Goal: Task Accomplishment & Management: Complete application form

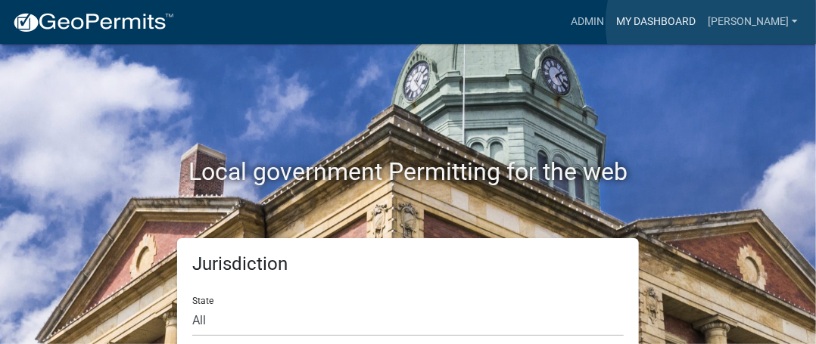
click at [701, 23] on link "My Dashboard" at bounding box center [656, 22] width 92 height 29
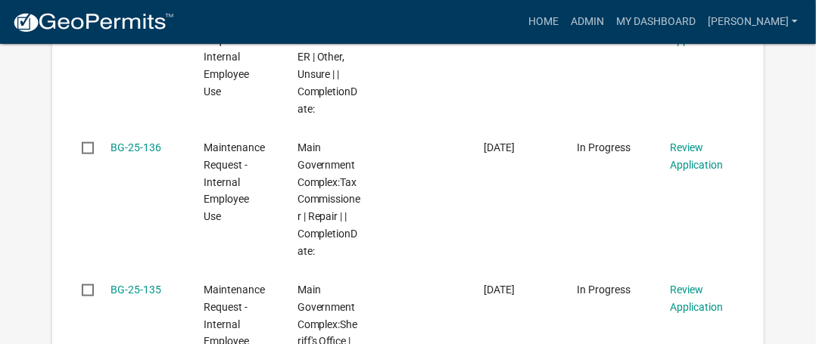
scroll to position [535, 0]
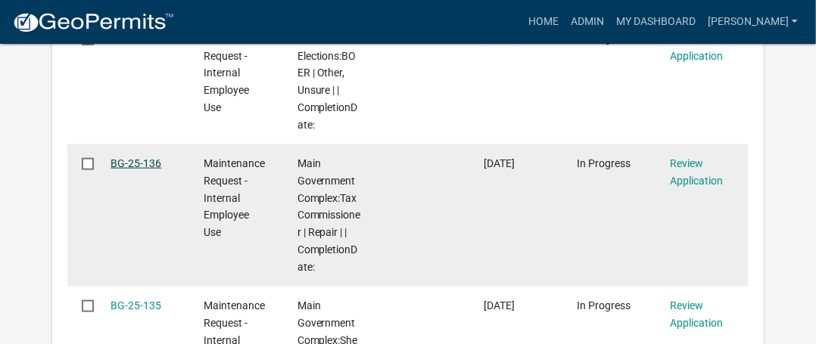
click at [145, 160] on link "BG-25-136" at bounding box center [135, 163] width 51 height 12
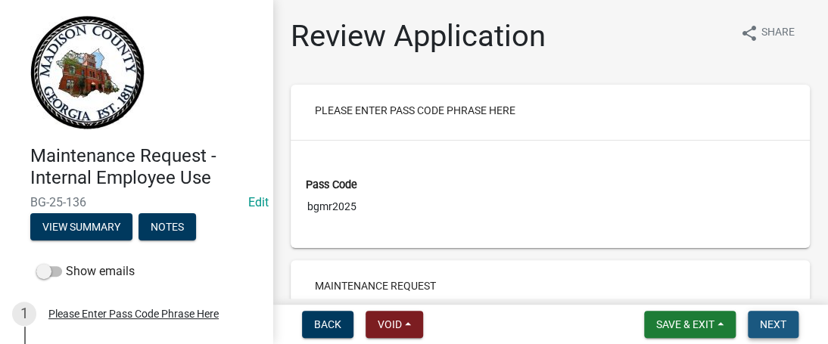
click at [769, 314] on button "Next" at bounding box center [772, 324] width 51 height 27
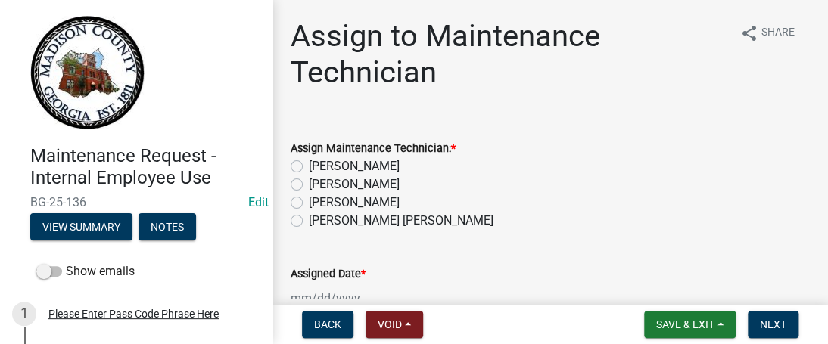
click at [309, 205] on label "[PERSON_NAME]" at bounding box center [354, 203] width 91 height 18
click at [309, 204] on input "[PERSON_NAME]" at bounding box center [314, 199] width 10 height 10
radio input "true"
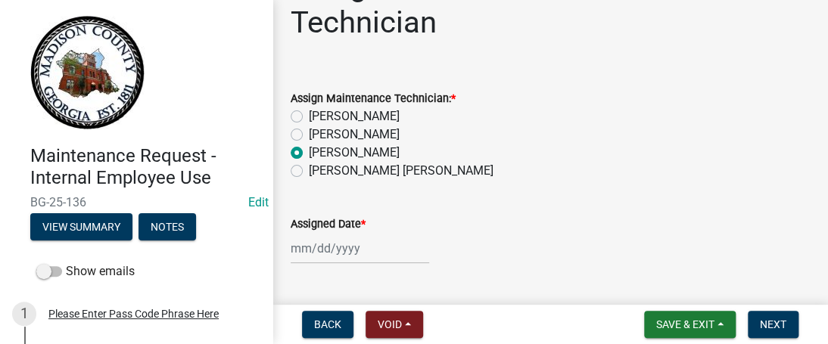
scroll to position [74, 0]
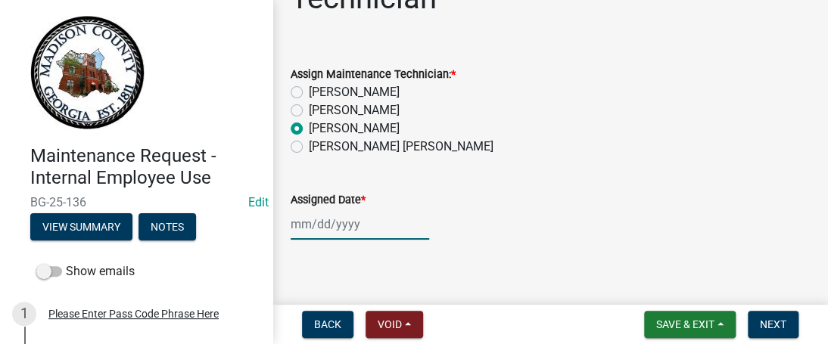
click at [297, 226] on div at bounding box center [360, 224] width 138 height 31
select select "10"
select select "2025"
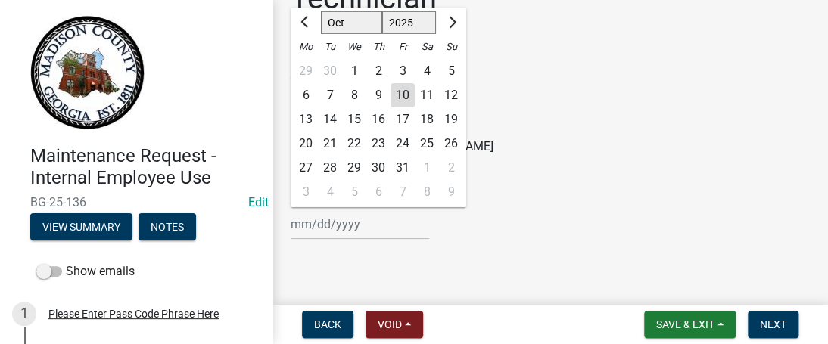
click at [401, 89] on div "10" at bounding box center [402, 95] width 24 height 24
type input "[DATE]"
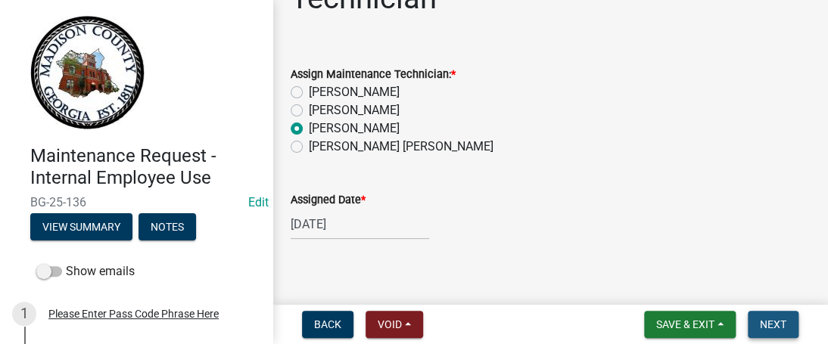
click at [764, 323] on span "Next" at bounding box center [773, 324] width 26 height 12
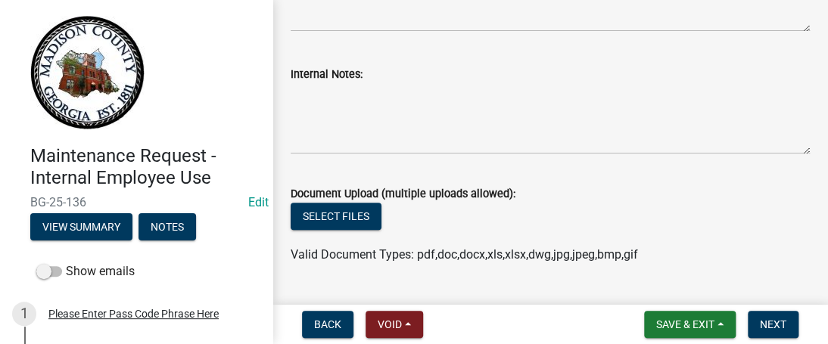
scroll to position [251, 0]
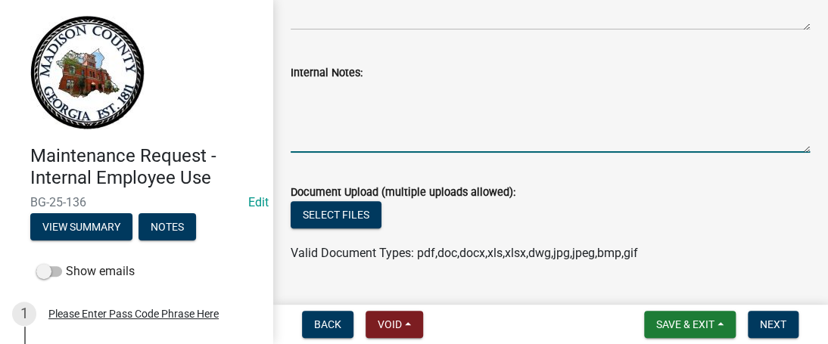
click at [425, 145] on textarea "Internal Notes:" at bounding box center [550, 117] width 519 height 71
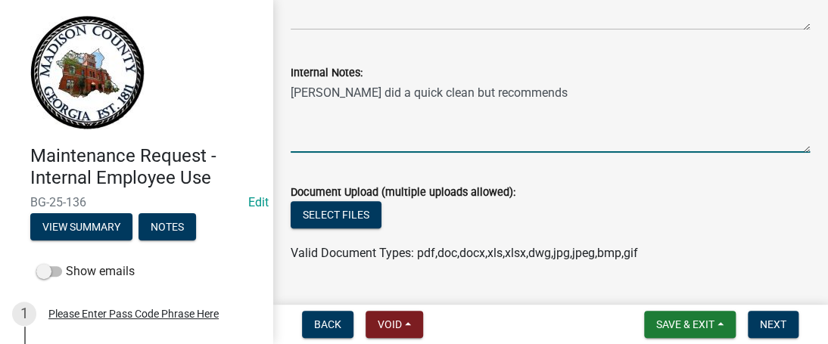
click at [457, 93] on textarea "[PERSON_NAME] did a quick clean but recommends" at bounding box center [550, 117] width 519 height 71
click at [430, 93] on textarea "[PERSON_NAME] did a quick cleanse but recommends" at bounding box center [550, 117] width 519 height 71
click at [437, 95] on textarea "[PERSON_NAME] did a quick Herbal cleanse but recommends" at bounding box center [550, 117] width 519 height 71
click at [509, 92] on textarea "[PERSON_NAME] did a quick herbal cleanse but recommends" at bounding box center [550, 117] width 519 height 71
click at [761, 92] on textarea "[PERSON_NAME] did a quick herbal cleanse ( lemon juice & baking soda ) but reco…" at bounding box center [550, 117] width 519 height 71
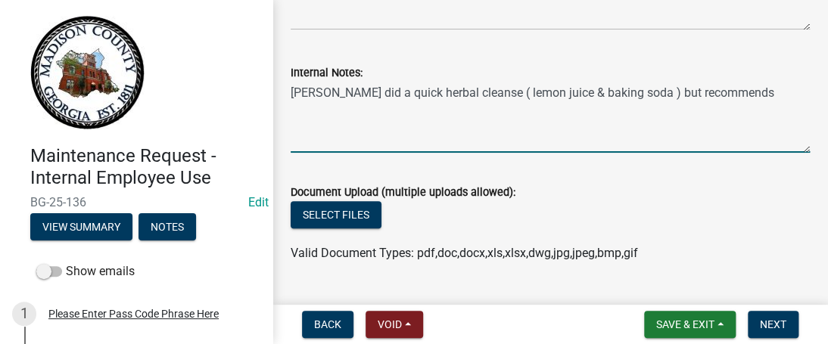
click at [688, 92] on textarea "[PERSON_NAME] did a quick herbal cleanse ( lemon juice & baking soda ) but reco…" at bounding box center [550, 117] width 519 height 71
click at [737, 92] on textarea "[PERSON_NAME] did a quick herbal cleanse ( lemon juice & baking soda ) recommen…" at bounding box center [550, 117] width 519 height 71
type textarea "[PERSON_NAME] did a quick herbal cleanse ( lemon juice & baking soda ) recommen…"
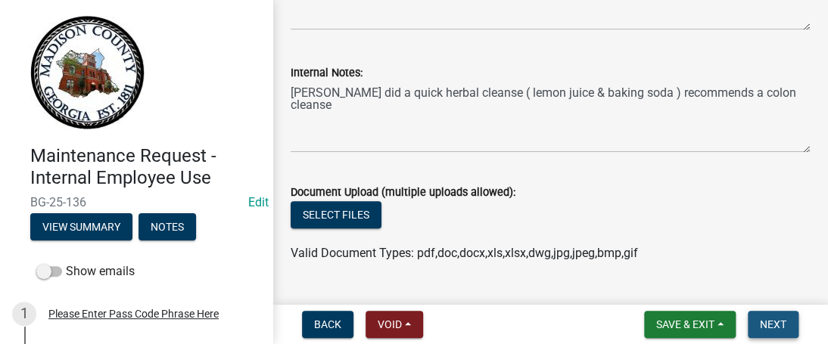
click at [761, 319] on span "Next" at bounding box center [773, 324] width 26 height 12
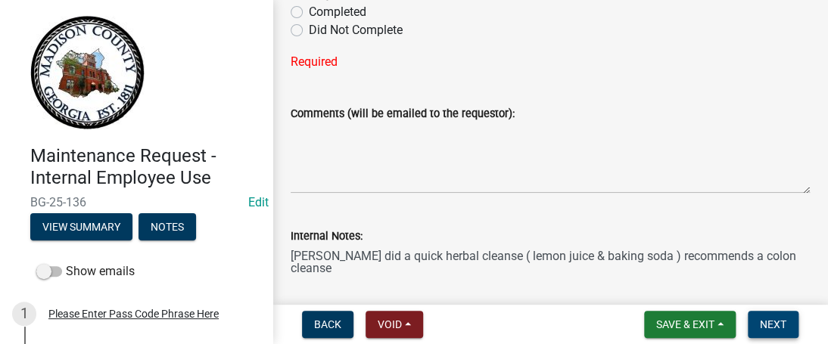
scroll to position [123, 0]
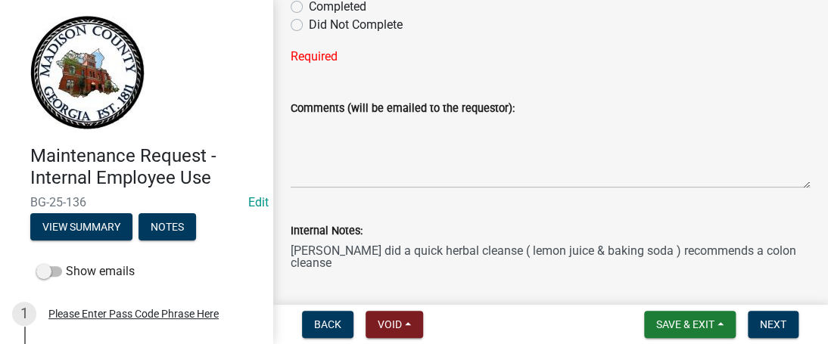
click at [797, 103] on div "Comments (will be emailed to the requestor):" at bounding box center [550, 133] width 542 height 110
click at [318, 325] on span "Back" at bounding box center [327, 324] width 27 height 12
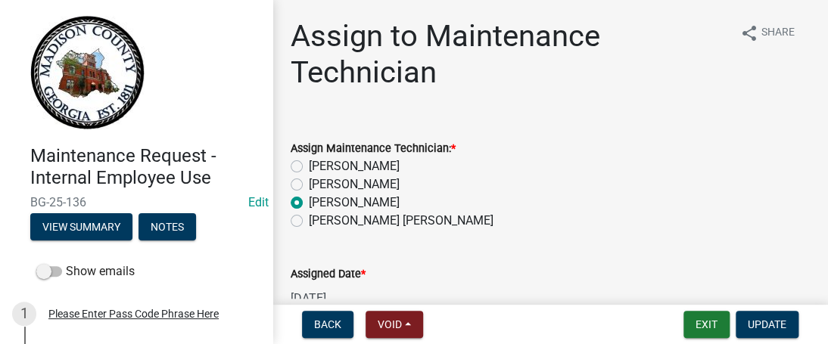
click at [309, 178] on label "[PERSON_NAME]" at bounding box center [354, 185] width 91 height 18
click at [309, 178] on input "[PERSON_NAME]" at bounding box center [314, 181] width 10 height 10
radio input "true"
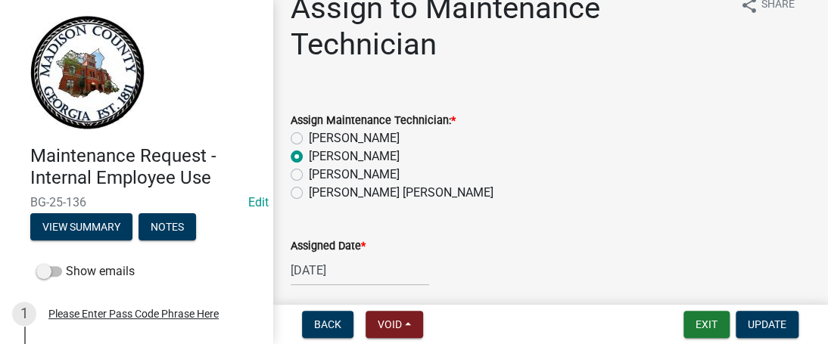
scroll to position [88, 0]
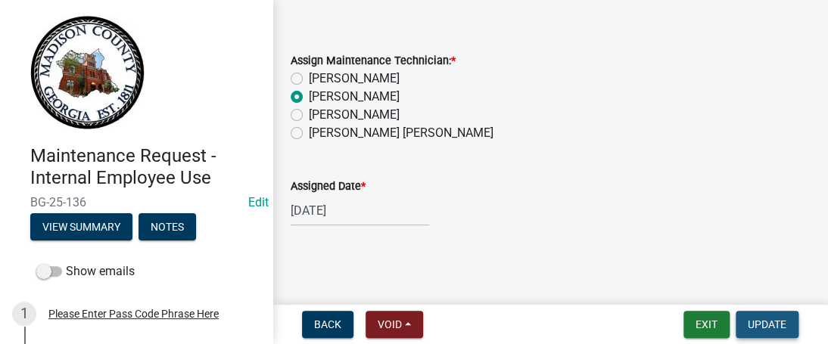
click at [764, 319] on span "Update" at bounding box center [766, 324] width 39 height 12
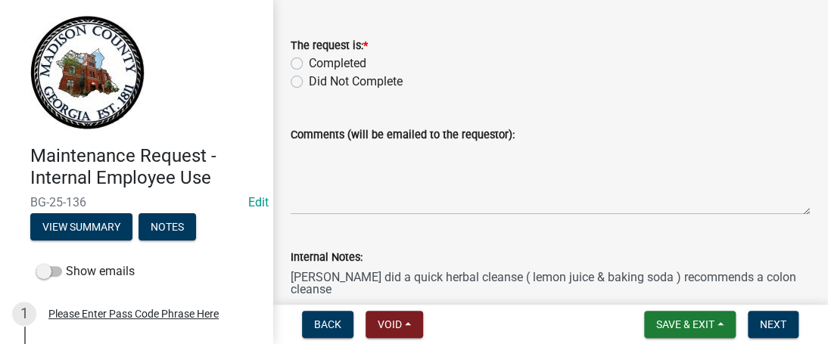
scroll to position [49, 0]
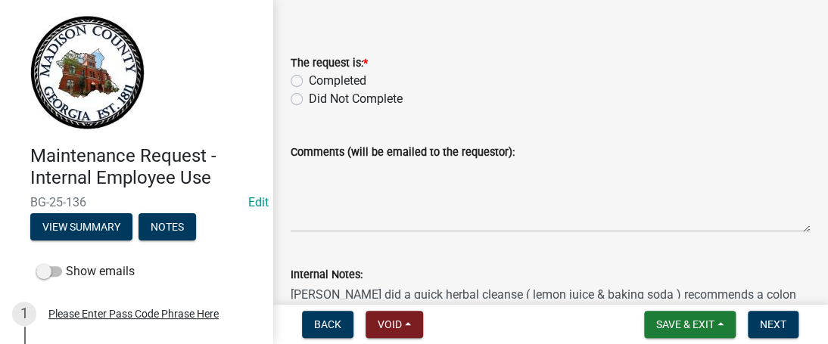
click at [309, 76] on label "Completed" at bounding box center [337, 81] width 57 height 18
click at [309, 76] on input "Completed" at bounding box center [314, 77] width 10 height 10
radio input "true"
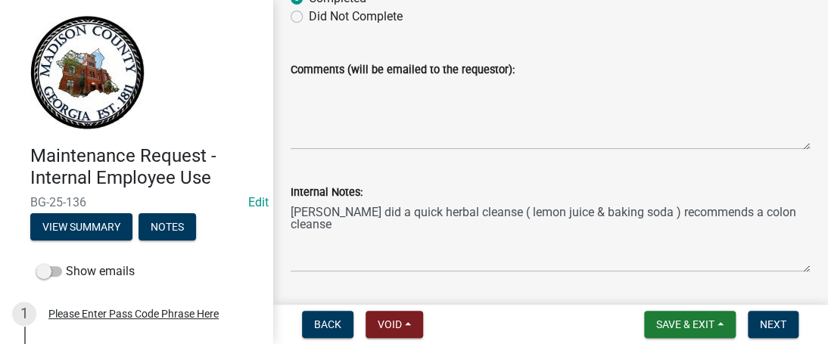
scroll to position [138, 0]
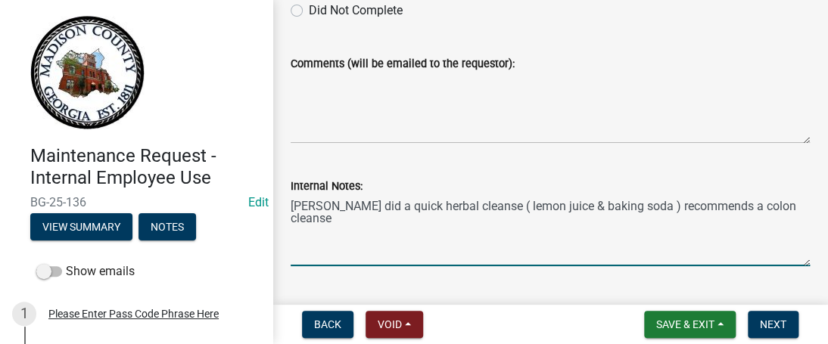
drag, startPoint x: 304, startPoint y: 223, endPoint x: 281, endPoint y: 204, distance: 30.0
click at [281, 204] on div "Internal Notes: [PERSON_NAME] did a quick herbal cleanse ( lemon juice & baking…" at bounding box center [550, 211] width 542 height 110
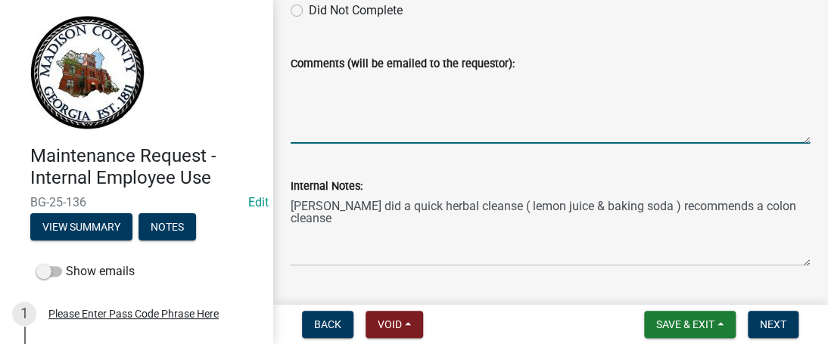
click at [327, 123] on textarea "Comments (will be emailed to the requestor):" at bounding box center [550, 108] width 519 height 71
paste textarea "[PERSON_NAME] did a quick herbal cleanse ( lemon juice & baking soda ) recommen…"
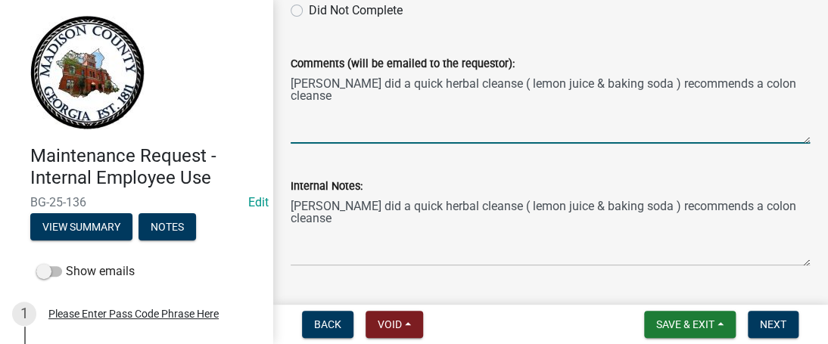
type textarea "[PERSON_NAME] did a quick herbal cleanse ( lemon juice & baking soda ) recommen…"
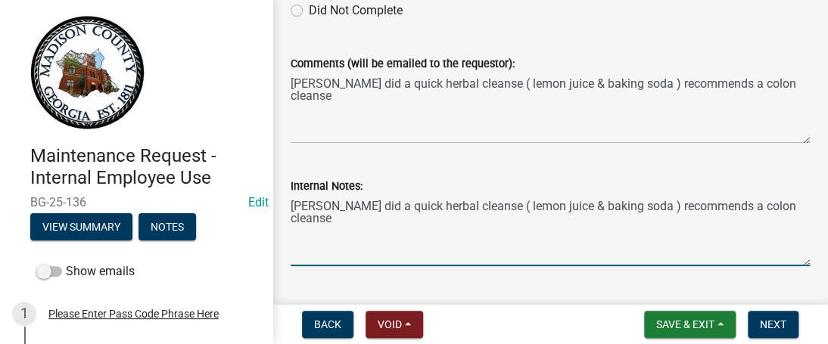
drag, startPoint x: 354, startPoint y: 225, endPoint x: 291, endPoint y: 208, distance: 65.9
click at [291, 208] on textarea "[PERSON_NAME] did a quick herbal cleanse ( lemon juice & baking soda ) recommen…" at bounding box center [550, 230] width 519 height 71
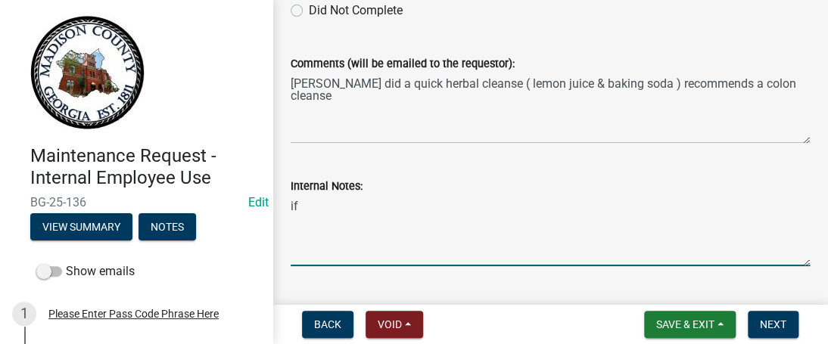
type textarea "i"
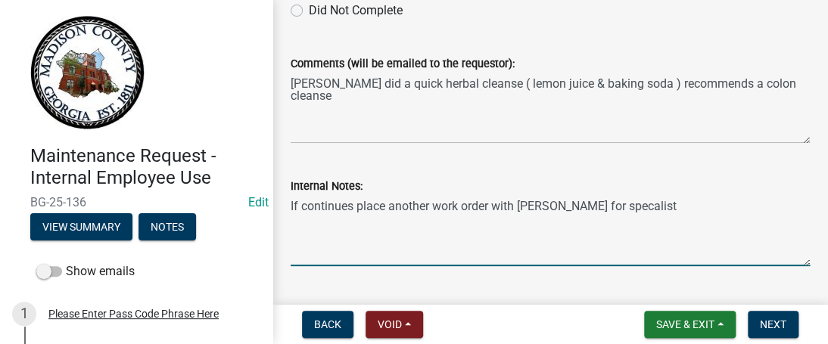
click at [589, 208] on textarea "If continues place another work order with [PERSON_NAME] for specalist" at bounding box center [550, 230] width 519 height 71
drag, startPoint x: 624, startPoint y: 207, endPoint x: 567, endPoint y: 199, distance: 57.2
click at [567, 199] on textarea "If continues place another work order with [PERSON_NAME] for specalist" at bounding box center [550, 230] width 519 height 71
click at [648, 205] on textarea "If continues place another work order with [PERSON_NAME] for [PERSON_NAME] sple…" at bounding box center [550, 230] width 519 height 71
click at [513, 206] on textarea "If continues place another work order with [PERSON_NAME] for [PERSON_NAME] spec…" at bounding box center [550, 230] width 519 height 71
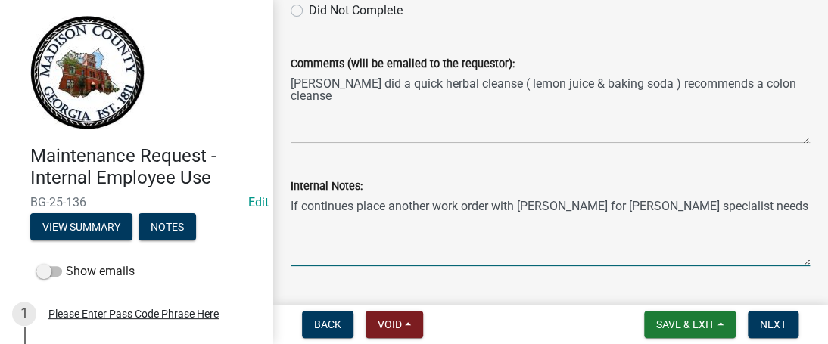
drag, startPoint x: 522, startPoint y: 204, endPoint x: 281, endPoint y: 214, distance: 241.5
click at [281, 214] on div "Internal Notes: If continues place another work order with [PERSON_NAME] for [P…" at bounding box center [550, 211] width 542 height 110
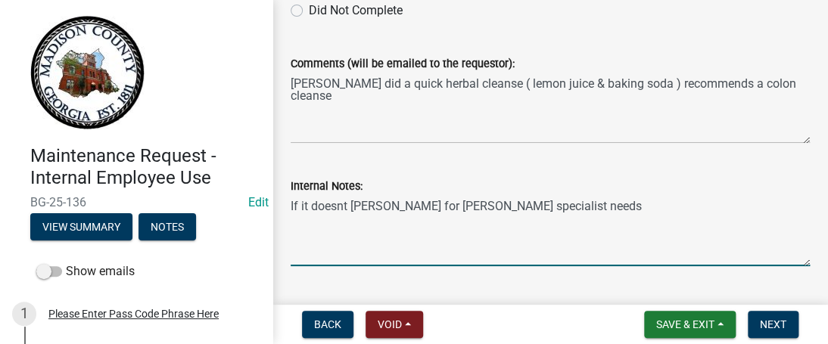
click at [330, 204] on textarea "If it doesnt [PERSON_NAME] for [PERSON_NAME] specialist needs" at bounding box center [550, 230] width 519 height 71
drag, startPoint x: 347, startPoint y: 205, endPoint x: 313, endPoint y: 207, distance: 34.1
click at [313, 207] on textarea "If it doesnt [PERSON_NAME] for [PERSON_NAME] specialist needs" at bounding box center [550, 230] width 519 height 71
click at [326, 206] on textarea "If it doesnt [PERSON_NAME] for [PERSON_NAME] specialist needs" at bounding box center [550, 230] width 519 height 71
click at [342, 207] on textarea "If it doesnt [PERSON_NAME] for [PERSON_NAME] specialist needs" at bounding box center [550, 230] width 519 height 71
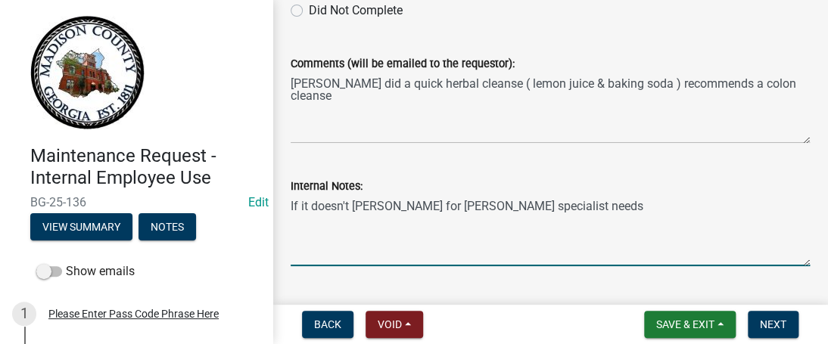
click at [351, 205] on textarea "If it doesn't [PERSON_NAME] for [PERSON_NAME] specialist needs" at bounding box center [550, 230] width 519 height 71
click at [478, 207] on textarea "If it doesn't clear up better call [PERSON_NAME] for [PERSON_NAME] specialist n…" at bounding box center [550, 230] width 519 height 71
click at [507, 205] on textarea "If it doesn't clear up better call [PERSON_NAME] - for colon specialist needs" at bounding box center [550, 230] width 519 height 71
click at [631, 205] on textarea "If it doesn't clear up better call [PERSON_NAME] - The colon specialist needs" at bounding box center [550, 230] width 519 height 71
type textarea "If it doesn't clear up better call [PERSON_NAME] - The colon specialist"
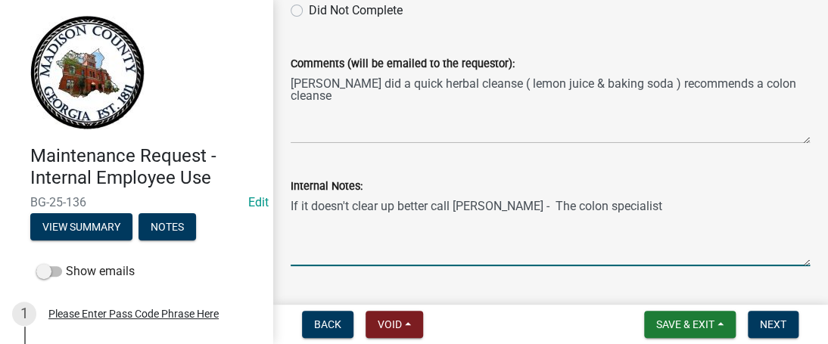
drag, startPoint x: 614, startPoint y: 206, endPoint x: 269, endPoint y: 228, distance: 345.7
click at [269, 228] on div "Maintenance Request - Internal Employee Use BG-25-136 Edit View Summary Notes S…" at bounding box center [414, 172] width 828 height 344
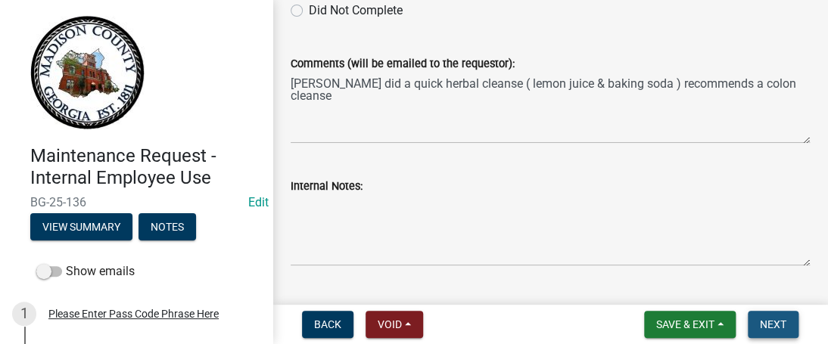
click at [757, 315] on button "Next" at bounding box center [772, 324] width 51 height 27
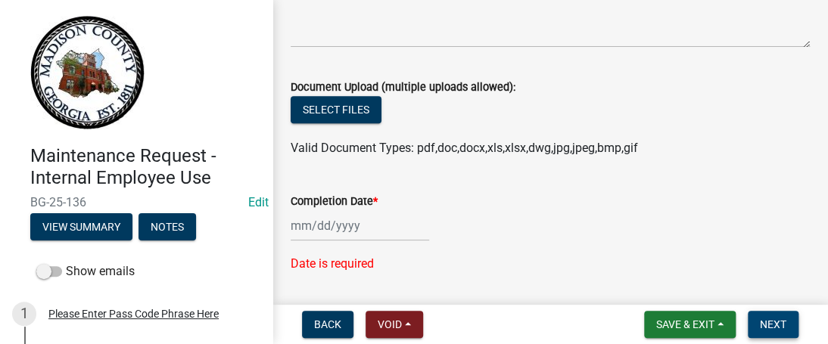
scroll to position [460, 0]
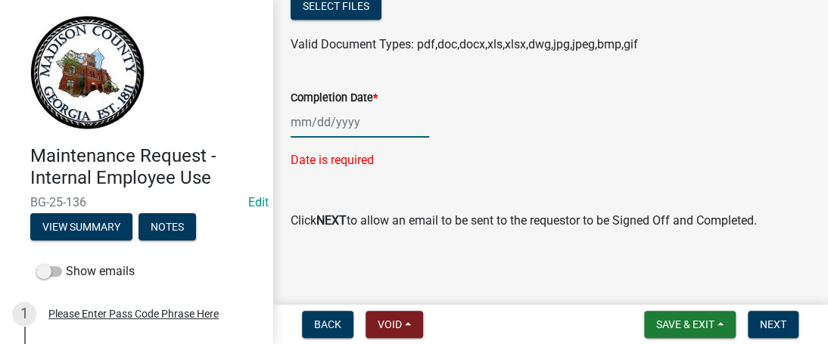
click at [303, 126] on div at bounding box center [360, 122] width 138 height 31
select select "10"
select select "2025"
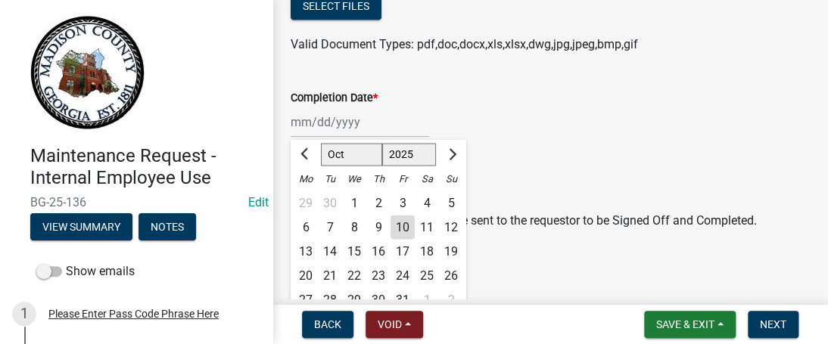
click at [399, 224] on div "10" at bounding box center [402, 227] width 24 height 24
type input "[DATE]"
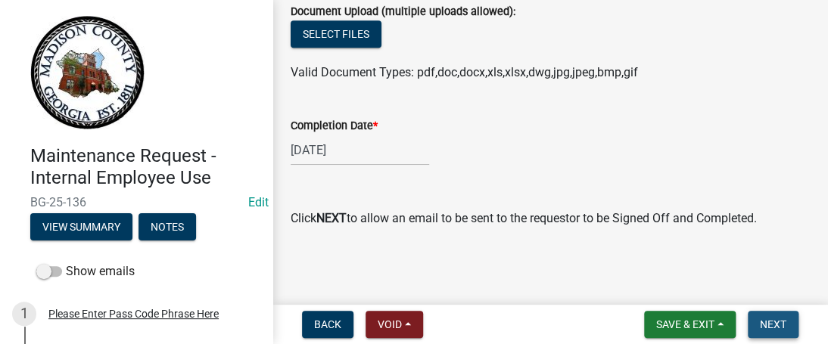
click at [775, 325] on span "Next" at bounding box center [773, 324] width 26 height 12
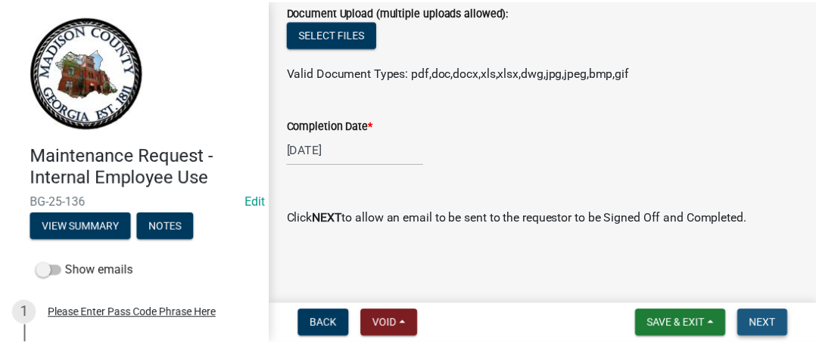
scroll to position [0, 0]
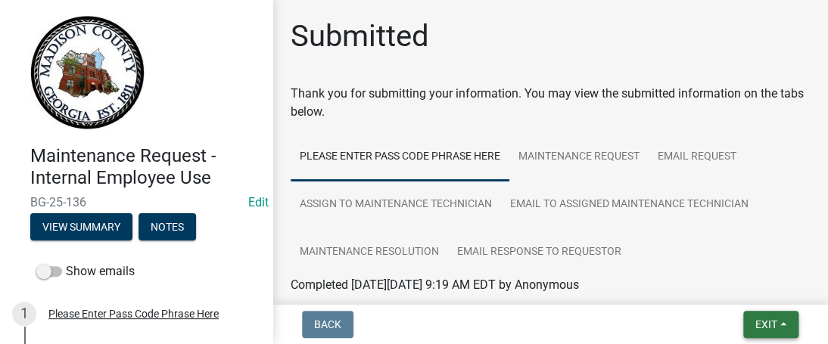
click at [775, 325] on span "Exit" at bounding box center [766, 324] width 22 height 12
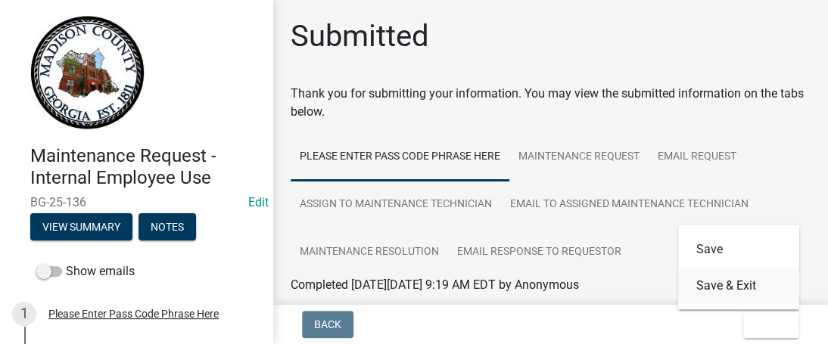
click at [754, 287] on button "Save & Exit" at bounding box center [738, 285] width 121 height 36
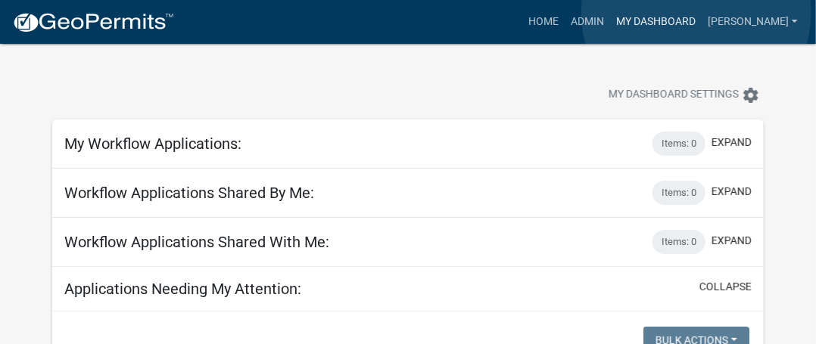
click at [696, 13] on link "My Dashboard" at bounding box center [656, 22] width 92 height 29
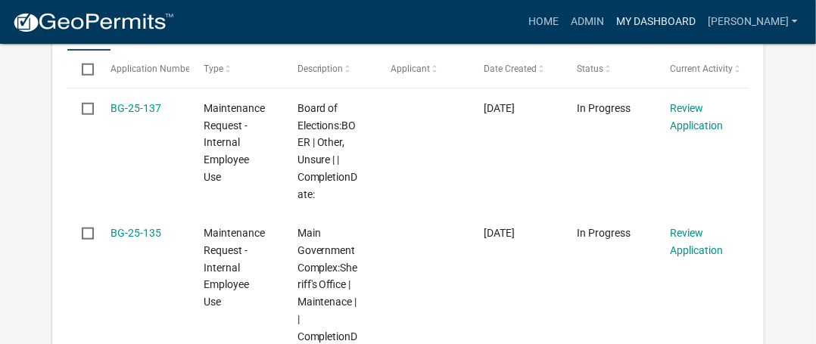
scroll to position [454, 0]
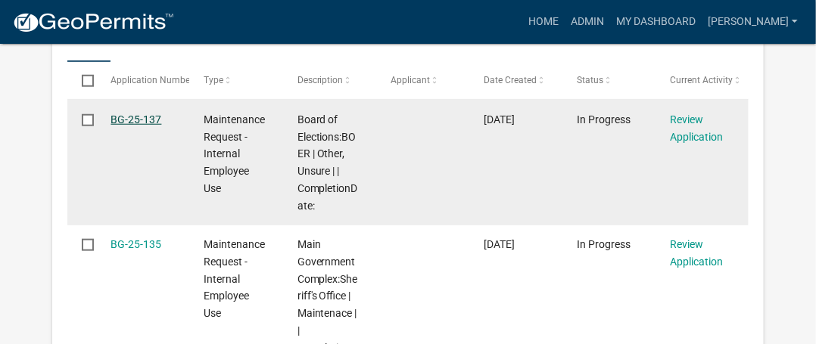
click at [141, 113] on link "BG-25-137" at bounding box center [135, 119] width 51 height 12
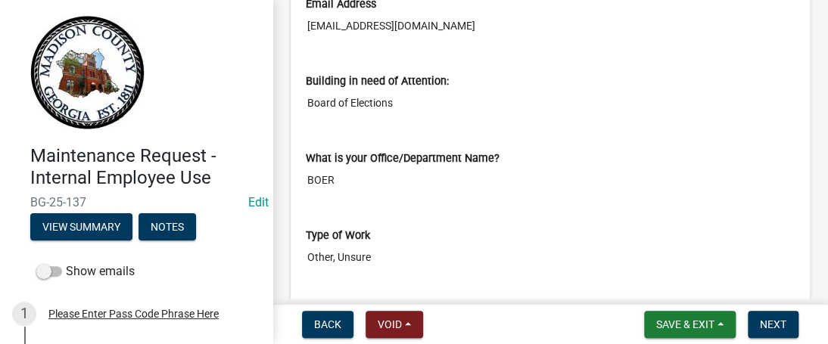
scroll to position [912, 0]
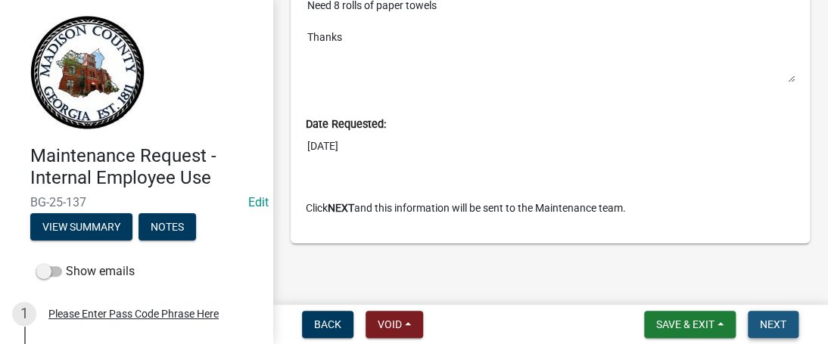
click at [763, 323] on span "Next" at bounding box center [773, 324] width 26 height 12
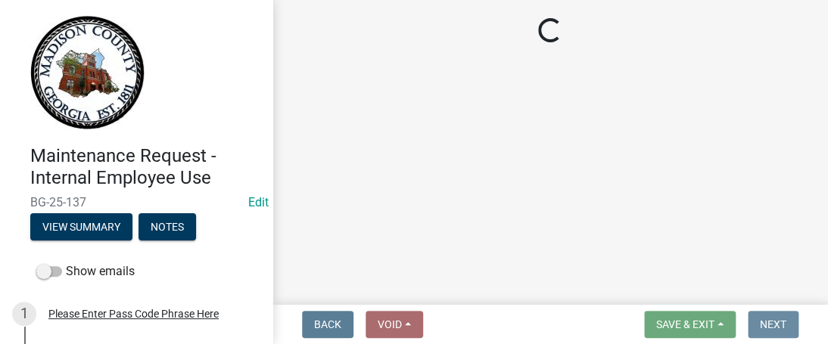
scroll to position [0, 0]
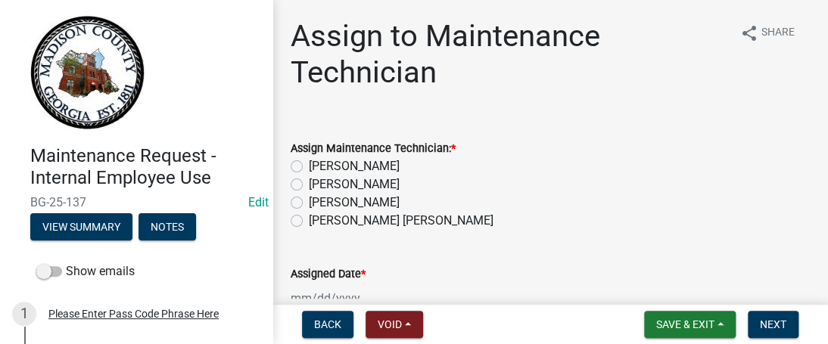
click at [309, 183] on label "[PERSON_NAME]" at bounding box center [354, 185] width 91 height 18
click at [309, 183] on input "[PERSON_NAME]" at bounding box center [314, 181] width 10 height 10
radio input "true"
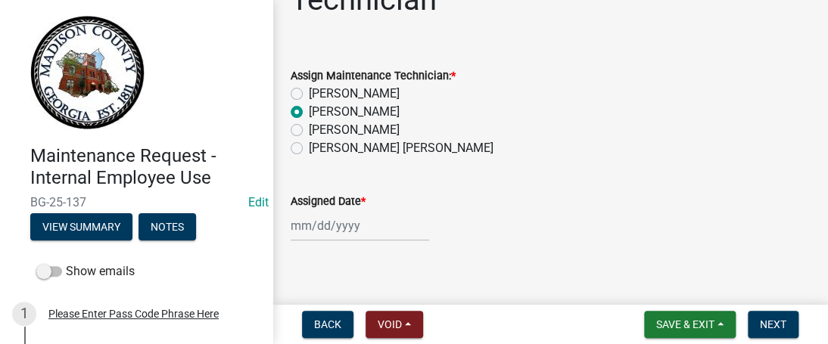
scroll to position [88, 0]
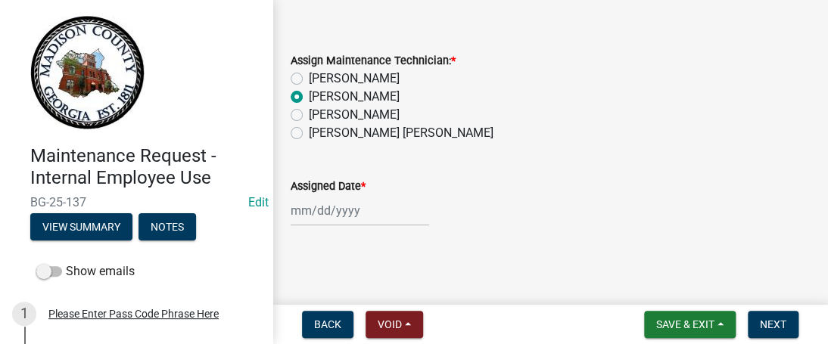
select select "10"
select select "2025"
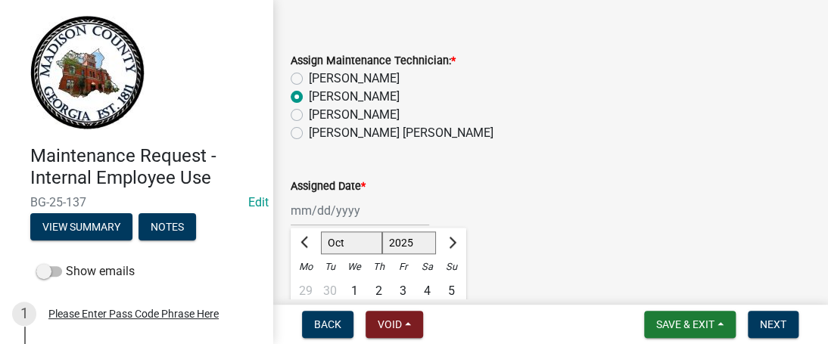
click at [303, 208] on div "[PERSON_NAME] Feb Mar Apr [PERSON_NAME][DATE] Oct Nov [DATE] 1526 1527 1528 152…" at bounding box center [360, 210] width 138 height 31
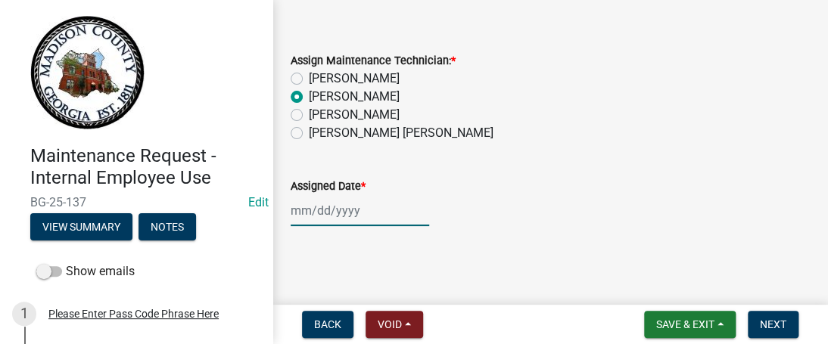
select select "10"
select select "2025"
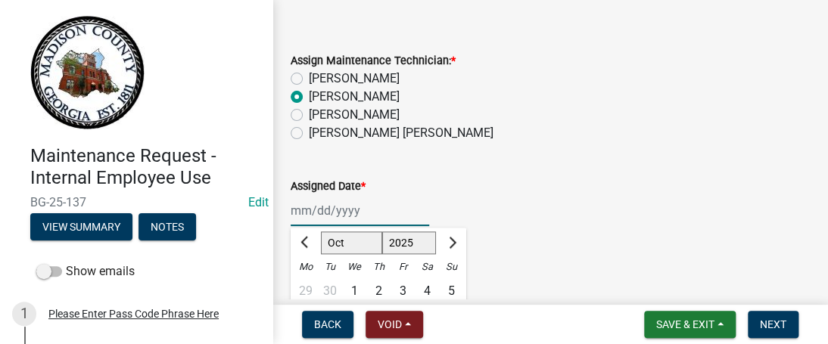
click at [308, 212] on div "[PERSON_NAME] Feb Mar Apr [PERSON_NAME][DATE] Oct Nov [DATE] 1526 1527 1528 152…" at bounding box center [360, 210] width 138 height 31
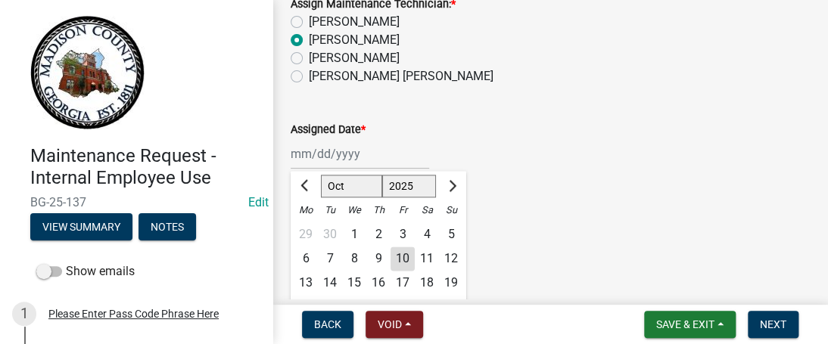
click at [405, 258] on div "10" at bounding box center [402, 259] width 24 height 24
type input "[DATE]"
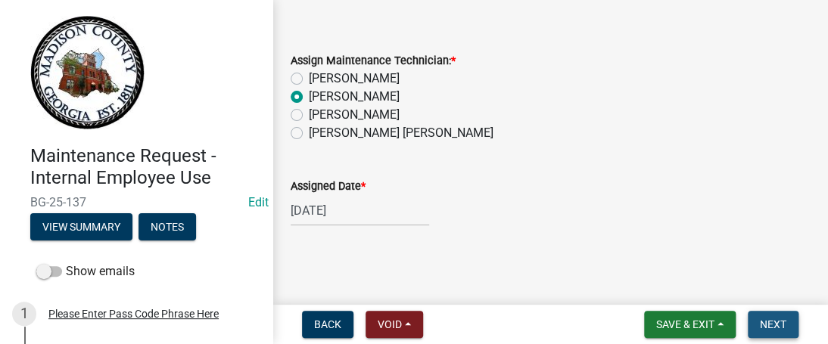
click at [758, 326] on button "Next" at bounding box center [772, 324] width 51 height 27
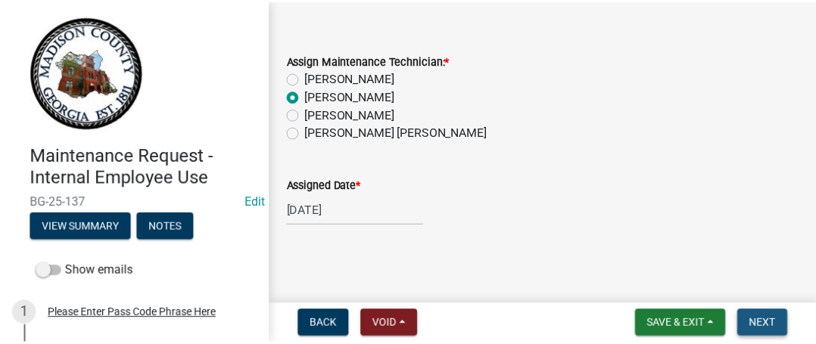
scroll to position [0, 0]
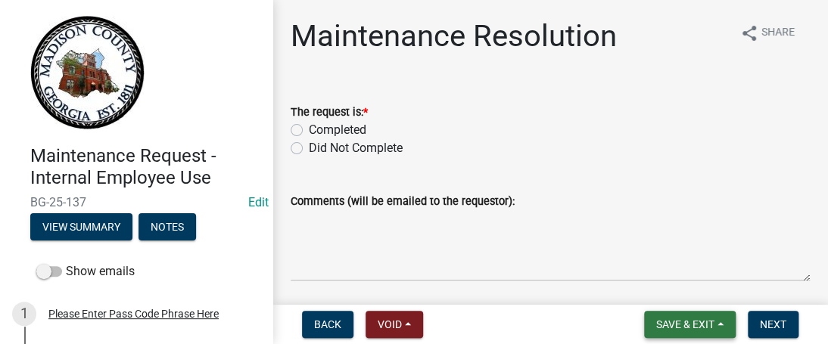
click at [686, 315] on button "Save & Exit" at bounding box center [690, 324] width 92 height 27
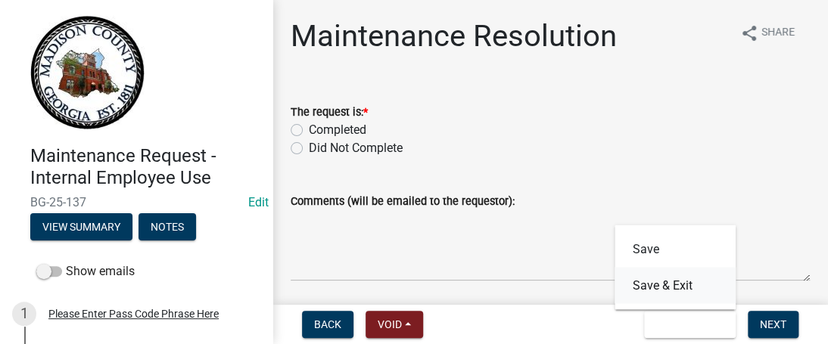
click at [669, 288] on button "Save & Exit" at bounding box center [674, 285] width 121 height 36
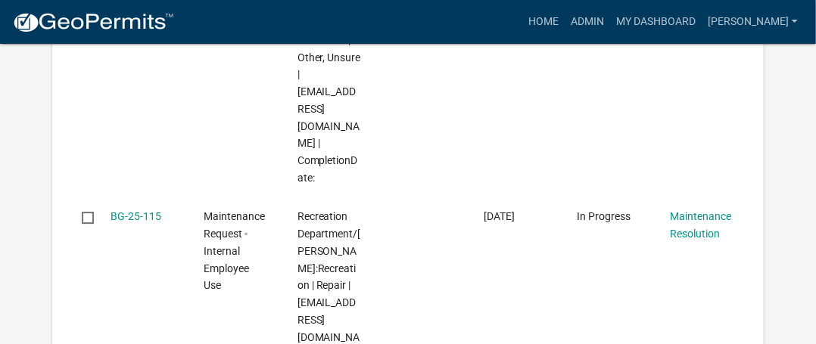
scroll to position [1506, 0]
